Goal: Task Accomplishment & Management: Complete application form

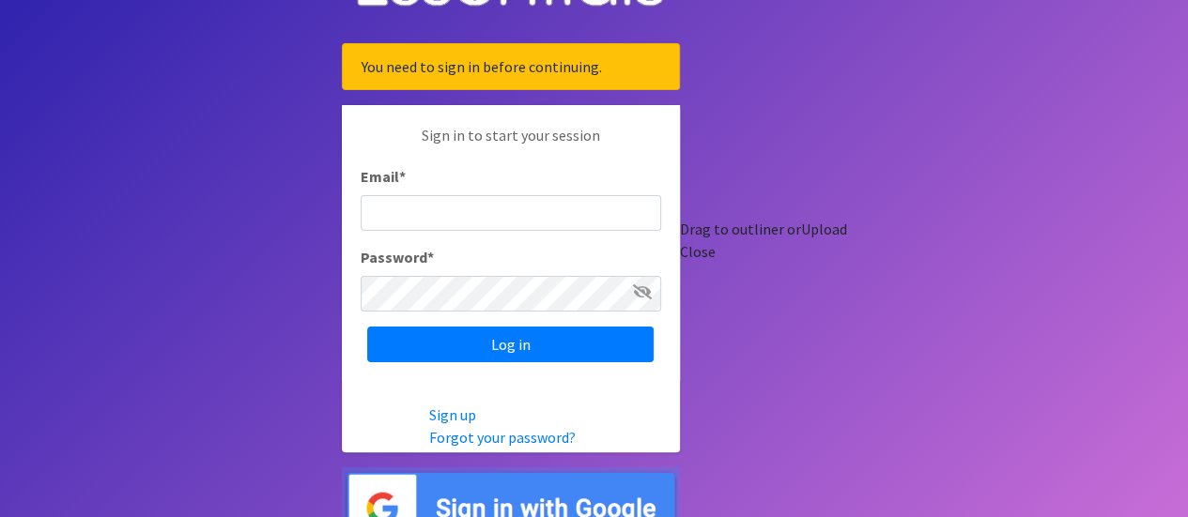
scroll to position [94, 0]
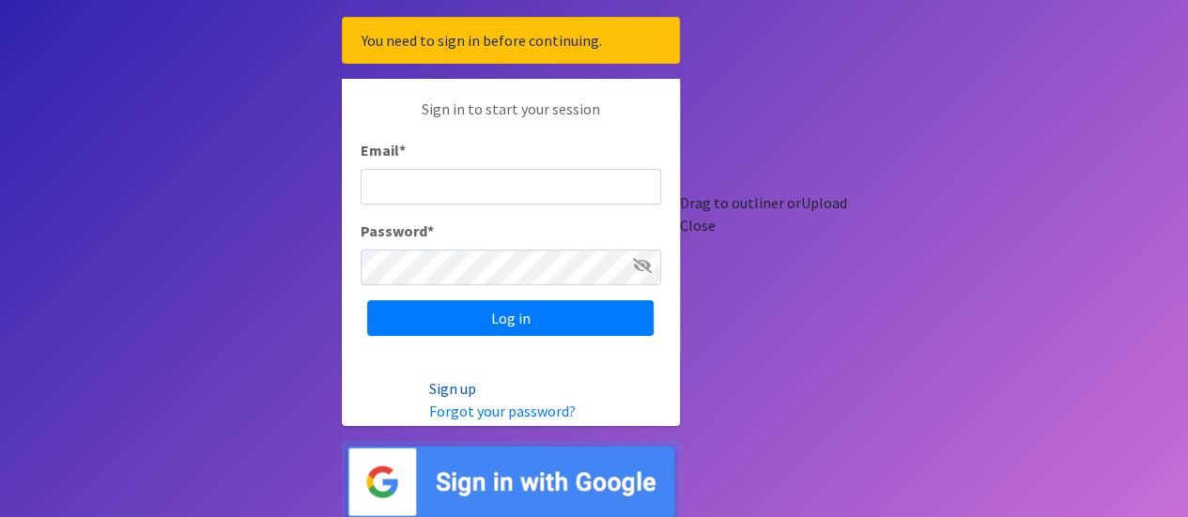
click at [476, 386] on link "Sign up" at bounding box center [452, 388] width 47 height 19
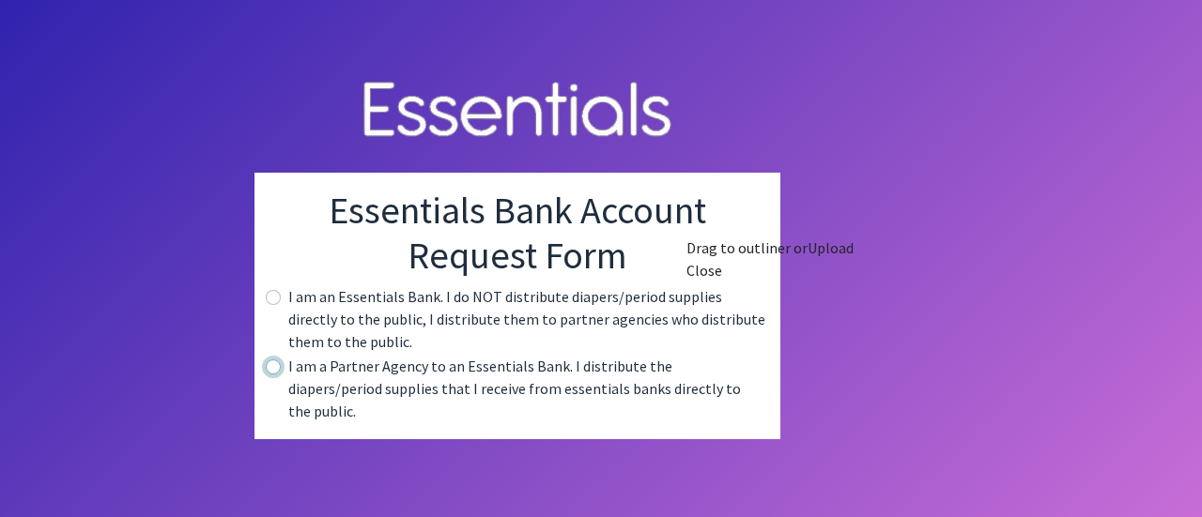
click at [281, 375] on input "radio" at bounding box center [273, 367] width 15 height 15
radio input "true"
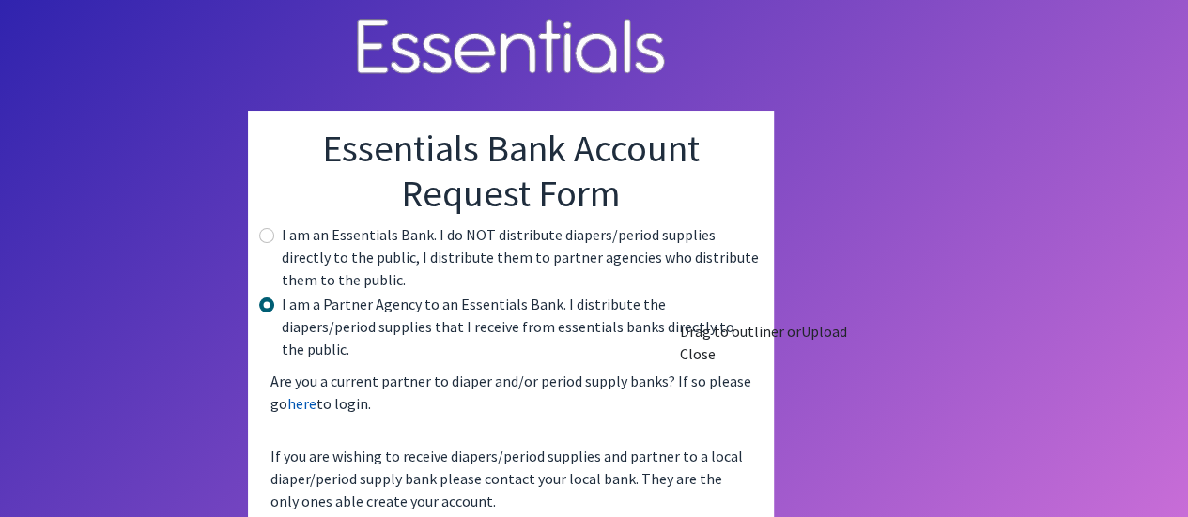
click at [316, 394] on link "here" at bounding box center [301, 403] width 29 height 19
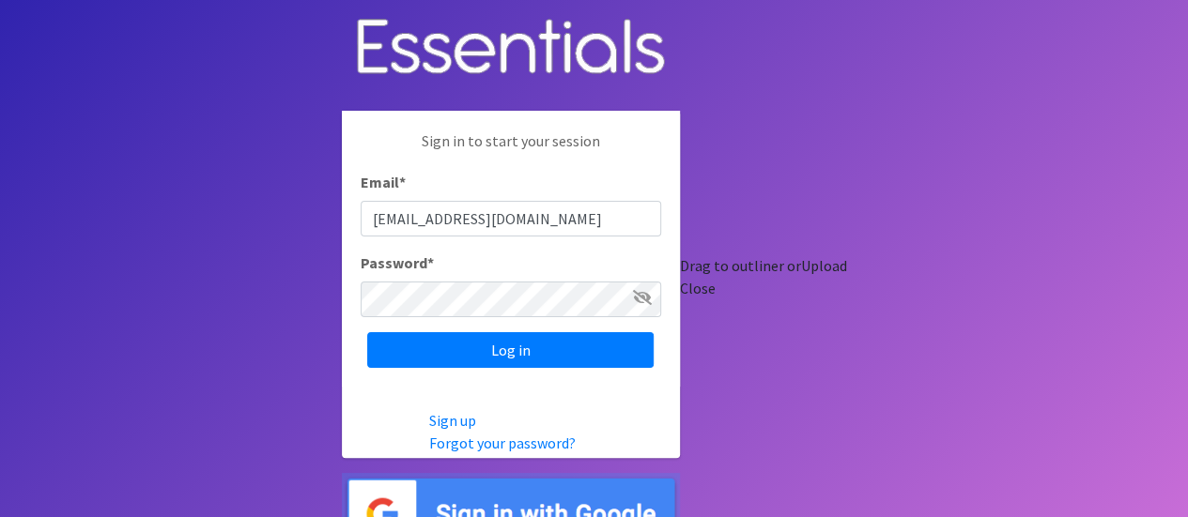
type input "[EMAIL_ADDRESS][DOMAIN_NAME]"
click at [367, 332] on input "Log in" at bounding box center [510, 350] width 286 height 36
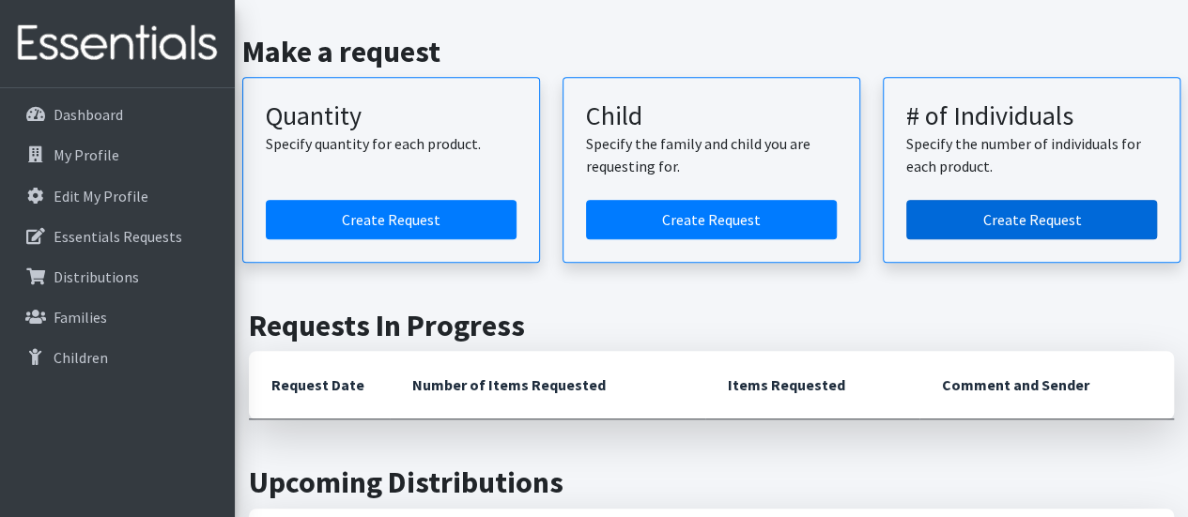
scroll to position [376, 0]
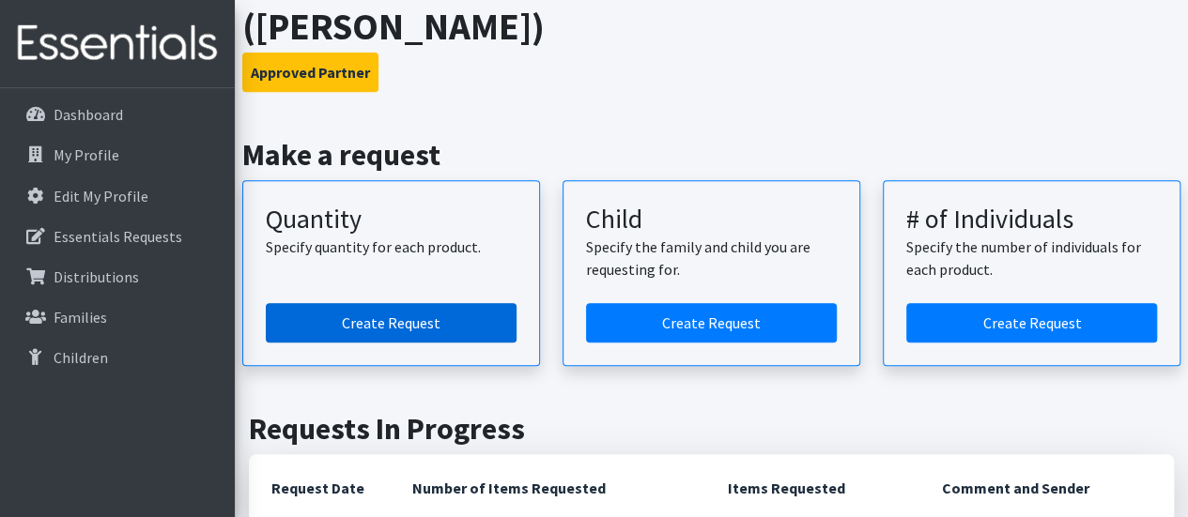
click at [455, 303] on link "Create Request" at bounding box center [391, 322] width 251 height 39
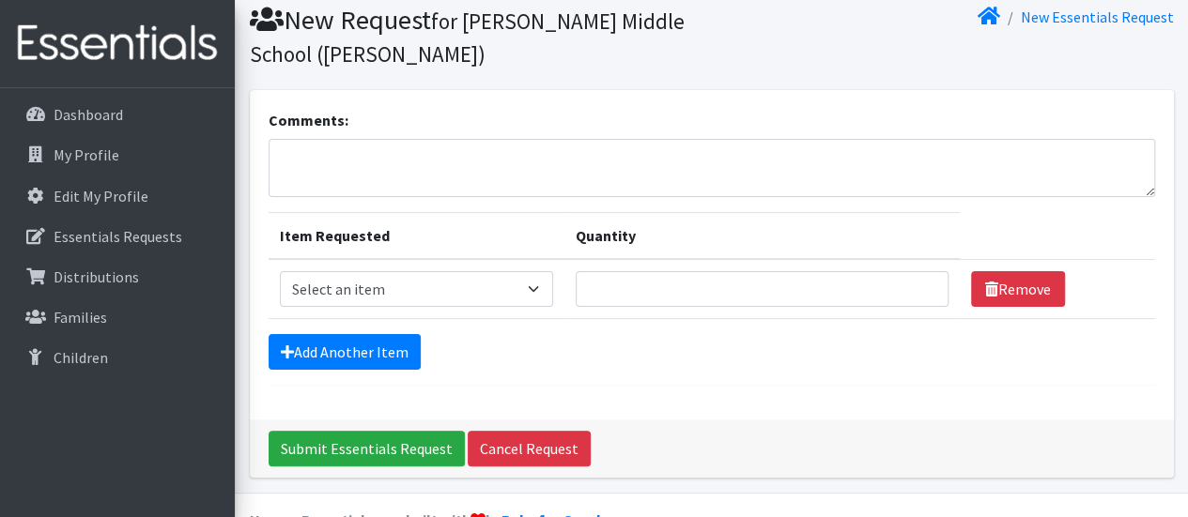
scroll to position [94, 0]
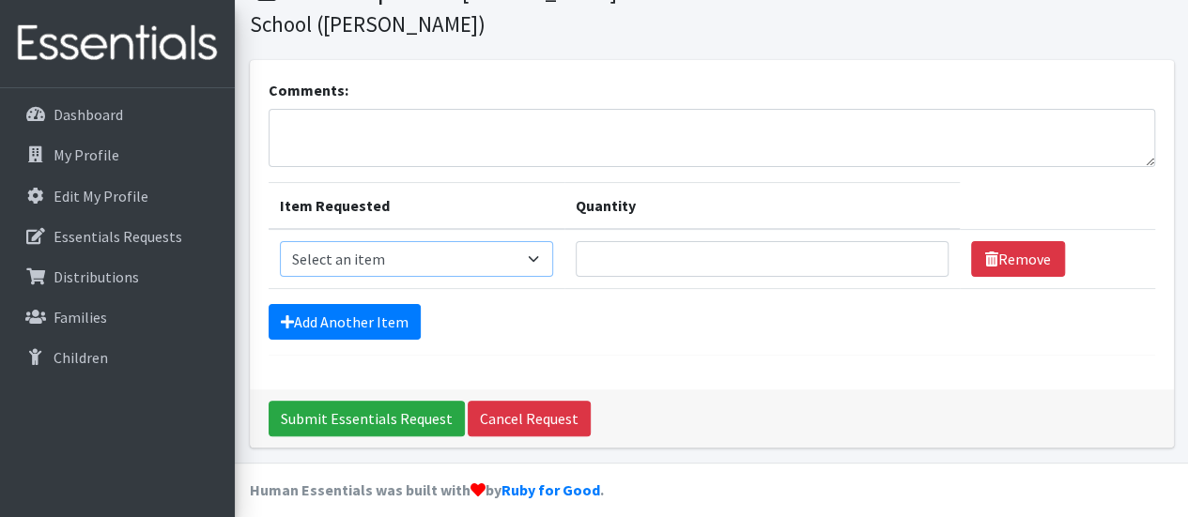
click at [422, 264] on select "Select an item Adult Period Pack Student Period Pack" at bounding box center [416, 259] width 273 height 36
select select "7757"
click at [280, 241] on select "Select an item Adult Period Pack Student Period Pack" at bounding box center [416, 259] width 273 height 36
click at [448, 260] on select "Select an item Adult Period Pack Student Period Pack" at bounding box center [416, 259] width 273 height 36
click at [280, 241] on select "Select an item Adult Period Pack Student Period Pack" at bounding box center [416, 259] width 273 height 36
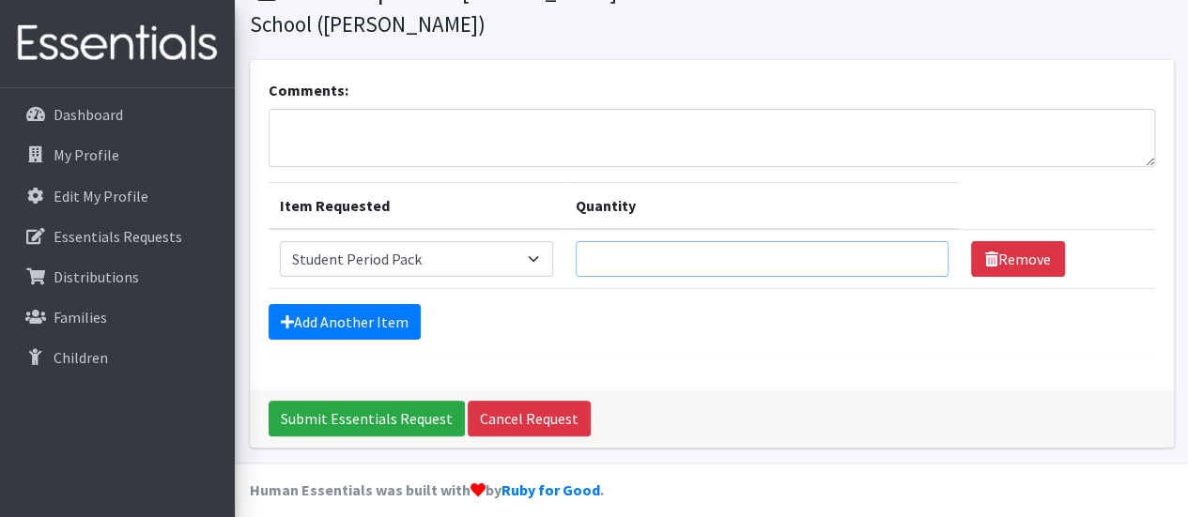
click at [653, 263] on input "Quantity" at bounding box center [761, 259] width 373 height 36
click at [772, 324] on div "Add Another Item" at bounding box center [711, 322] width 886 height 36
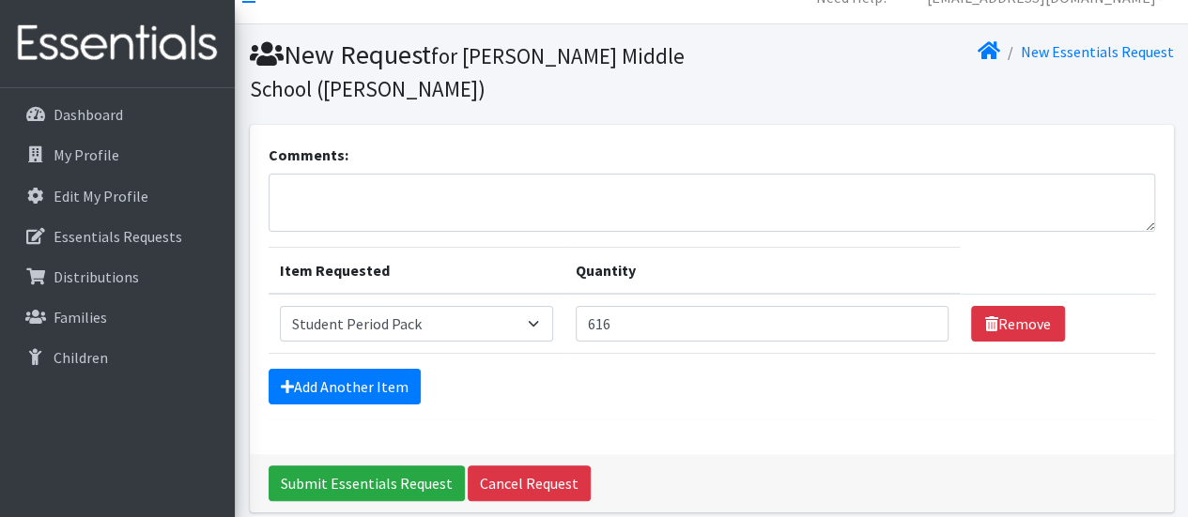
scroll to position [0, 0]
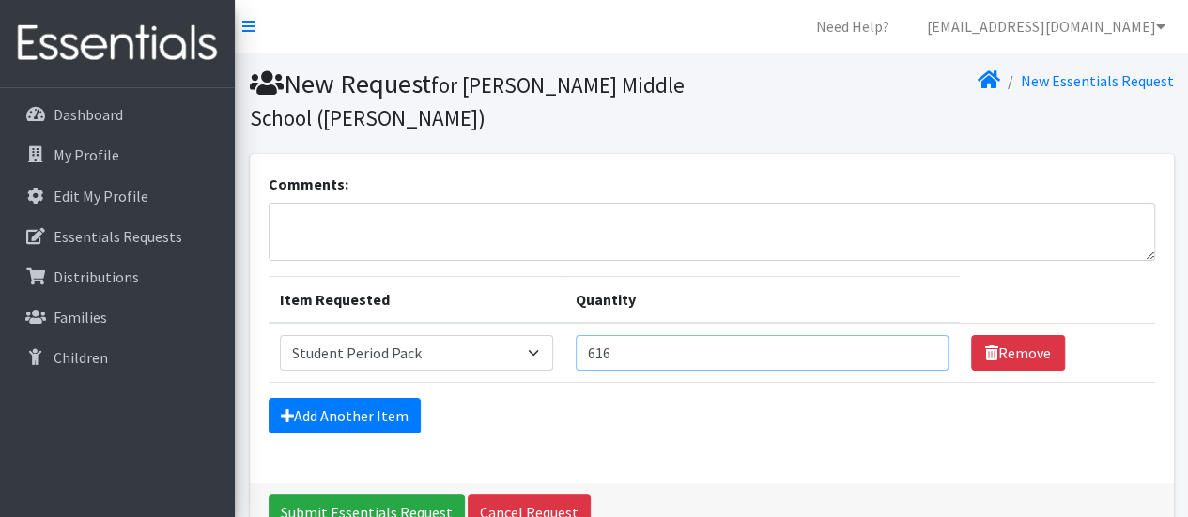
click at [667, 361] on input "616" at bounding box center [761, 353] width 373 height 36
click at [596, 405] on div "Add Another Item" at bounding box center [711, 416] width 886 height 36
click at [685, 352] on input "600" at bounding box center [761, 353] width 373 height 36
type input "6"
type input "300"
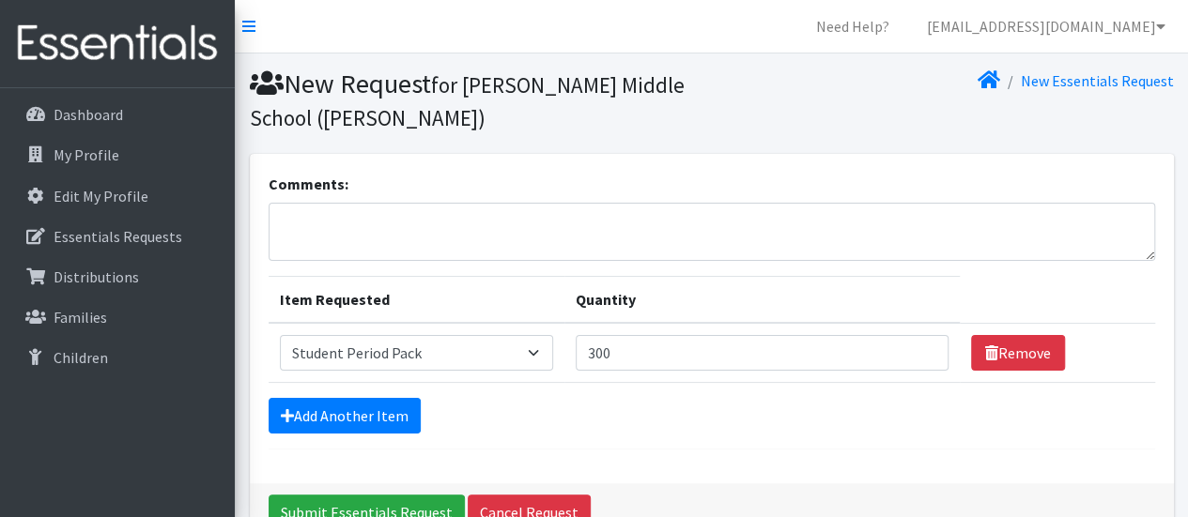
click at [727, 416] on div "Add Another Item" at bounding box center [711, 416] width 886 height 36
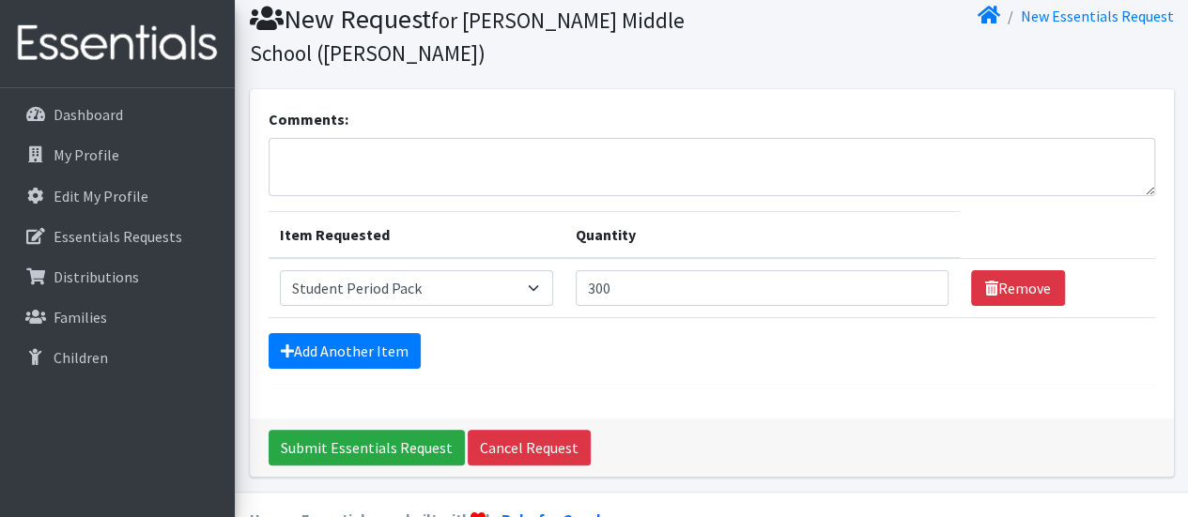
scroll to position [94, 0]
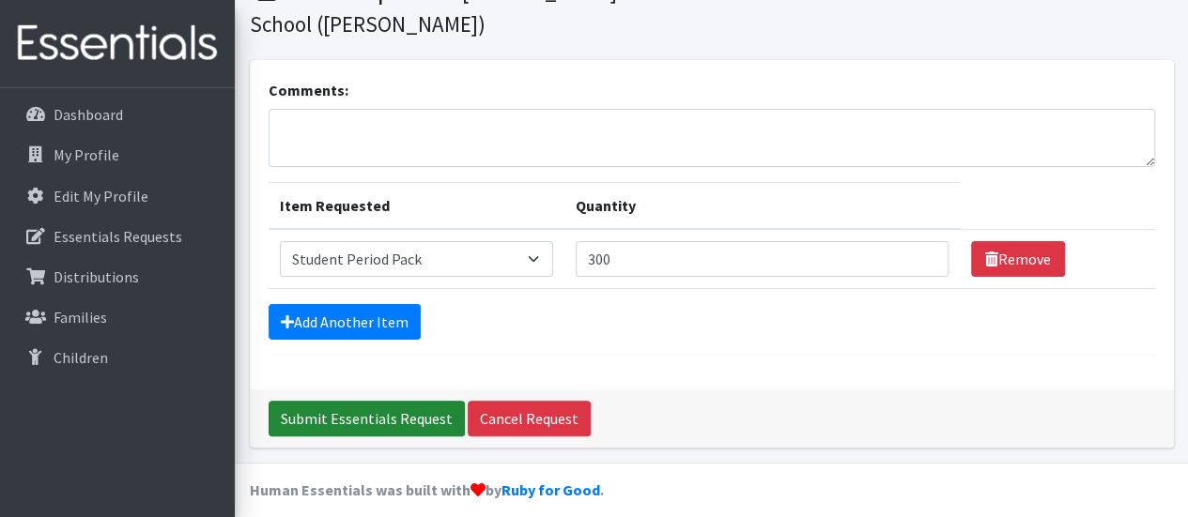
click at [381, 412] on input "Submit Essentials Request" at bounding box center [366, 419] width 196 height 36
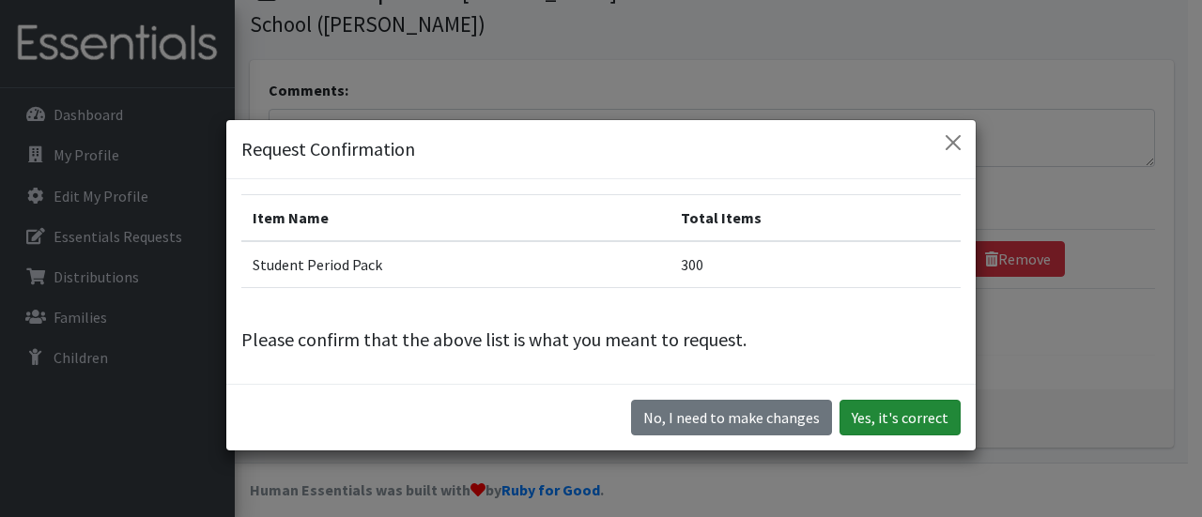
click at [893, 421] on button "Yes, it's correct" at bounding box center [899, 418] width 121 height 36
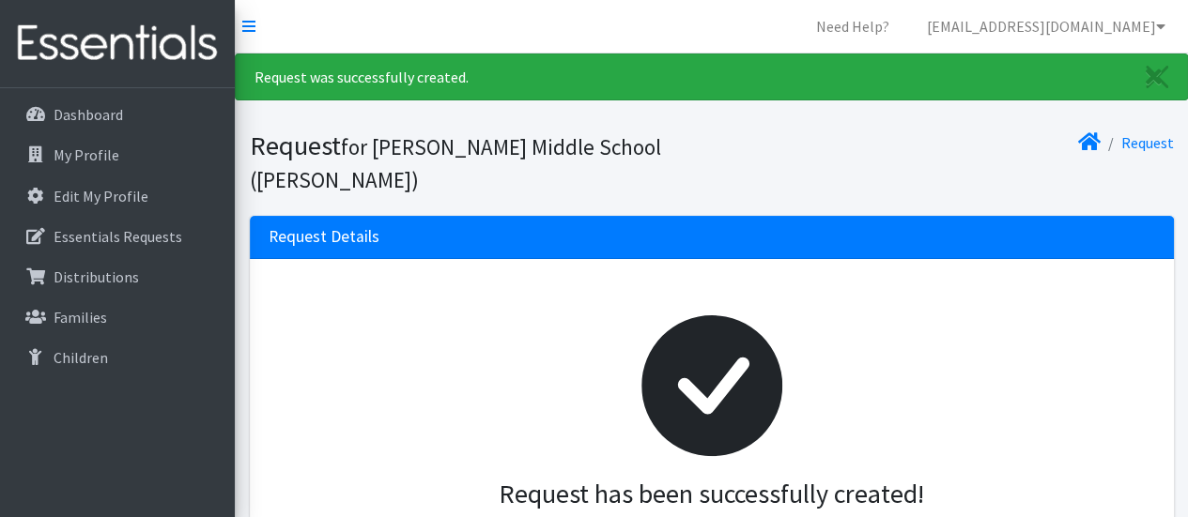
scroll to position [498, 0]
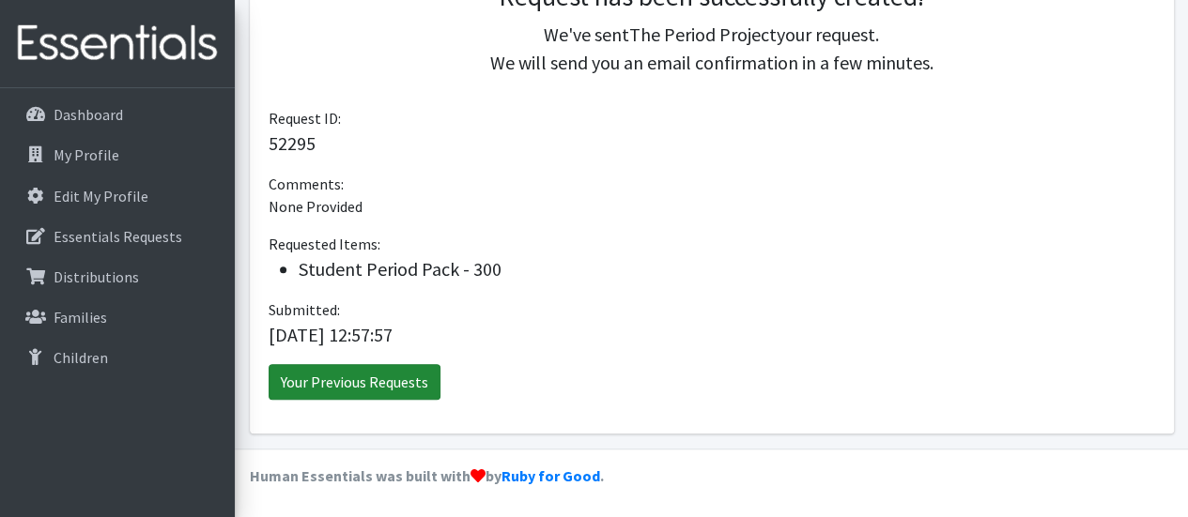
click at [362, 380] on link "Your Previous Requests" at bounding box center [354, 382] width 172 height 36
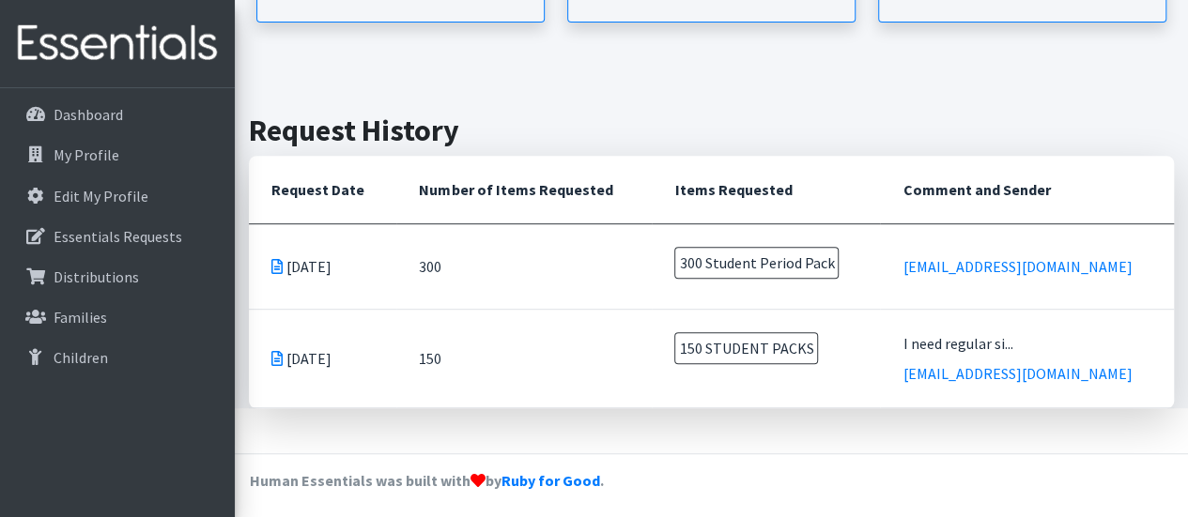
scroll to position [409, 0]
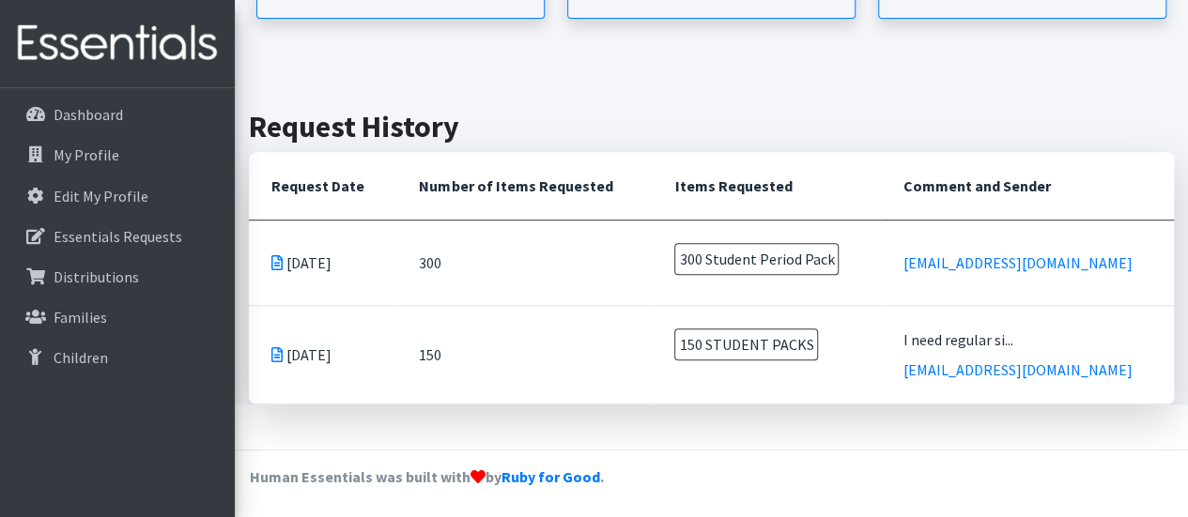
click at [730, 260] on span "300 Student Period Pack" at bounding box center [756, 259] width 164 height 32
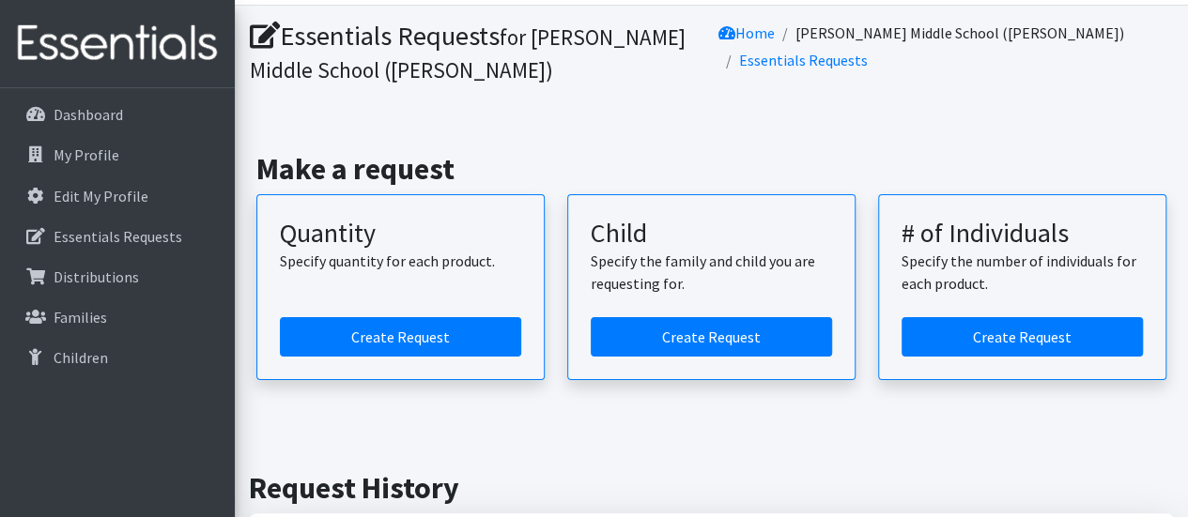
scroll to position [0, 0]
